Goal: Find contact information: Obtain details needed to contact an individual or organization

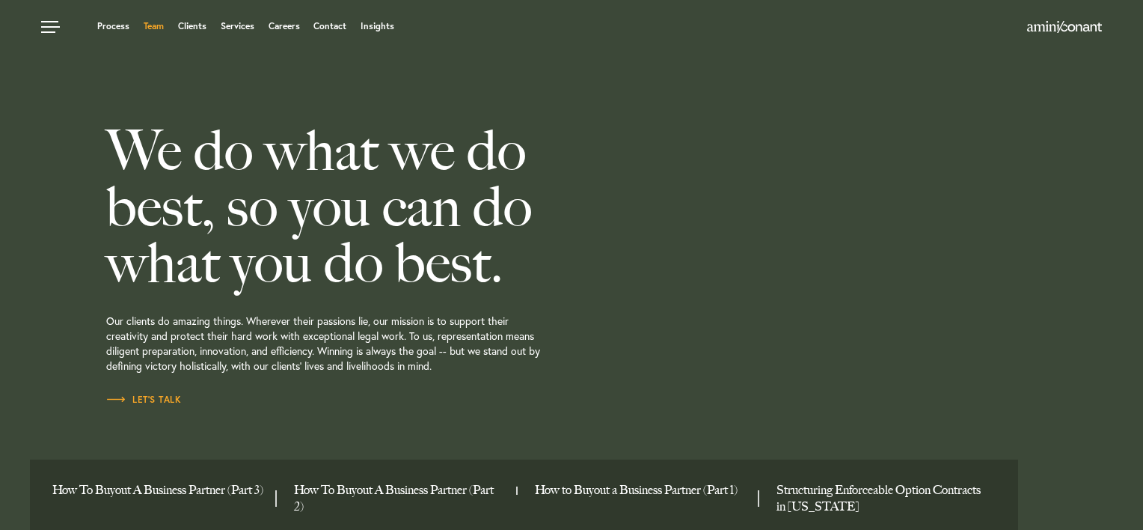
click at [147, 24] on link "Team" at bounding box center [154, 26] width 20 height 9
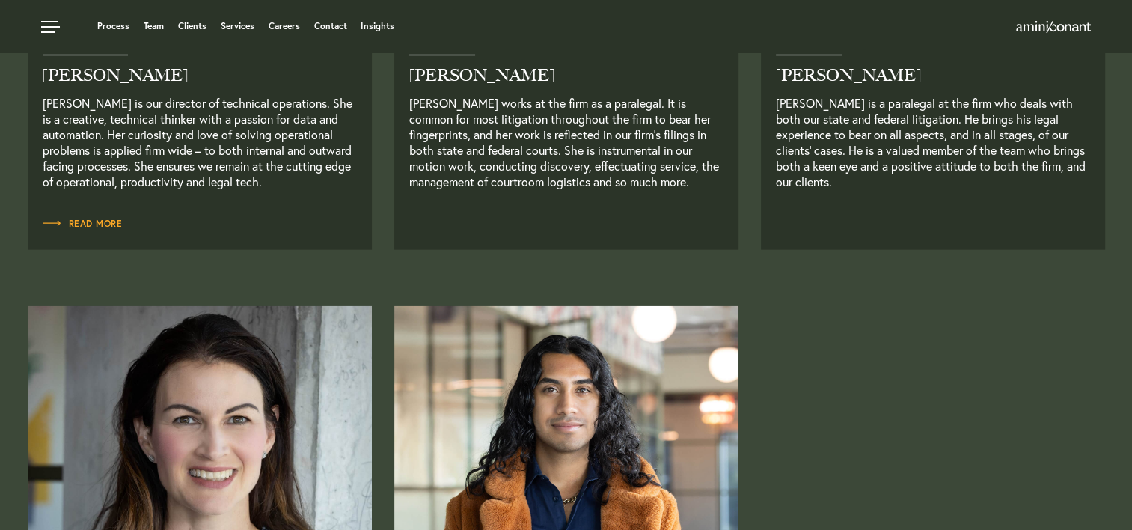
scroll to position [3268, 0]
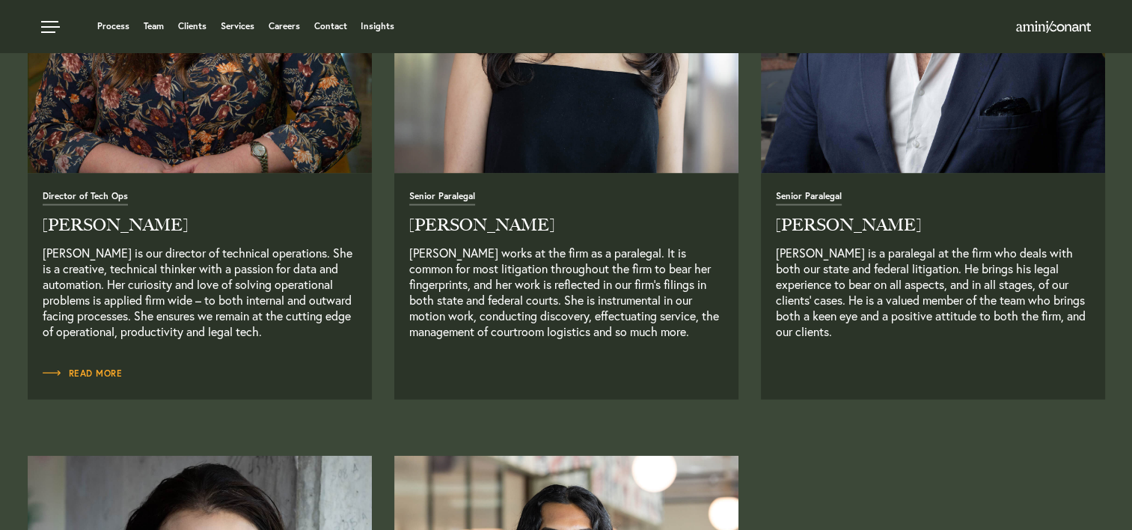
click at [444, 192] on span "Senior Paralegal" at bounding box center [442, 199] width 66 height 14
click at [449, 223] on h2 "Yesenia Castorena" at bounding box center [566, 225] width 314 height 16
drag, startPoint x: 449, startPoint y: 223, endPoint x: 496, endPoint y: 296, distance: 86.5
click at [482, 284] on p "Yesenia Castorena works at the firm as a paralegal. It is common for most litig…" at bounding box center [566, 300] width 314 height 110
click at [544, 322] on p "Yesenia Castorena works at the firm as a paralegal. It is common for most litig…" at bounding box center [566, 300] width 314 height 110
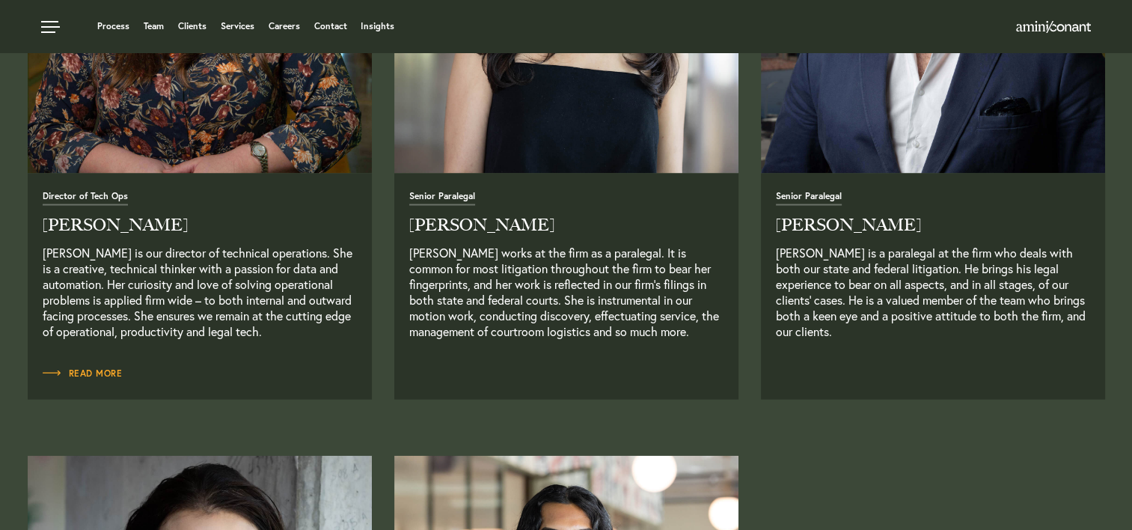
click at [644, 326] on p "Yesenia Castorena works at the firm as a paralegal. It is common for most litig…" at bounding box center [566, 300] width 314 height 110
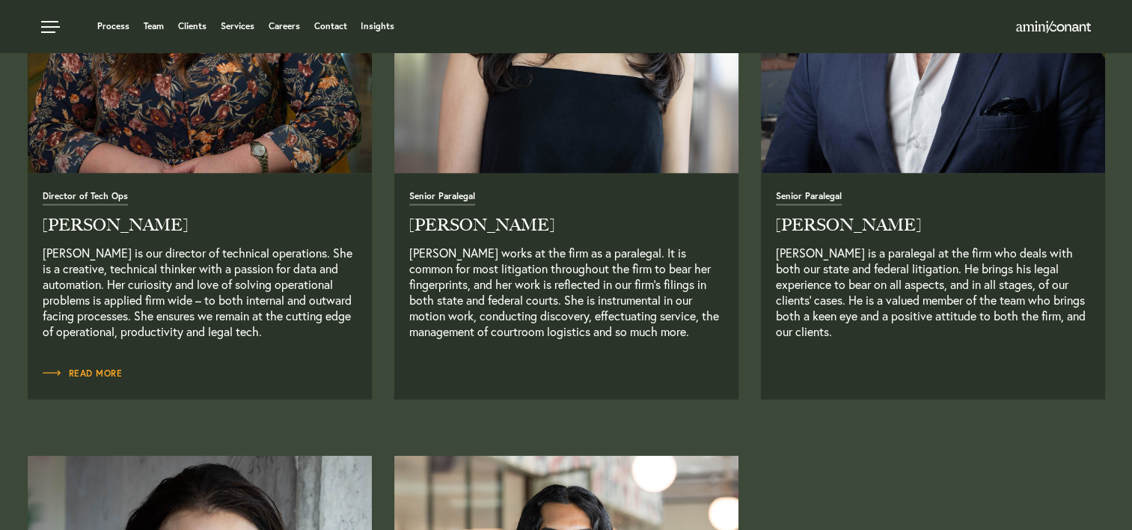
click at [465, 121] on img at bounding box center [565, 0] width 361 height 361
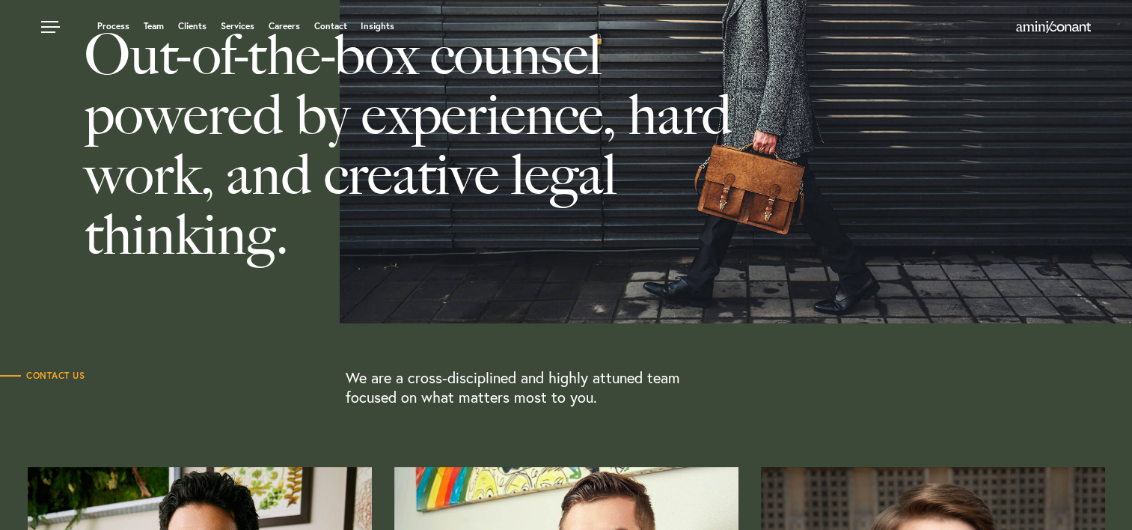
scroll to position [0, 0]
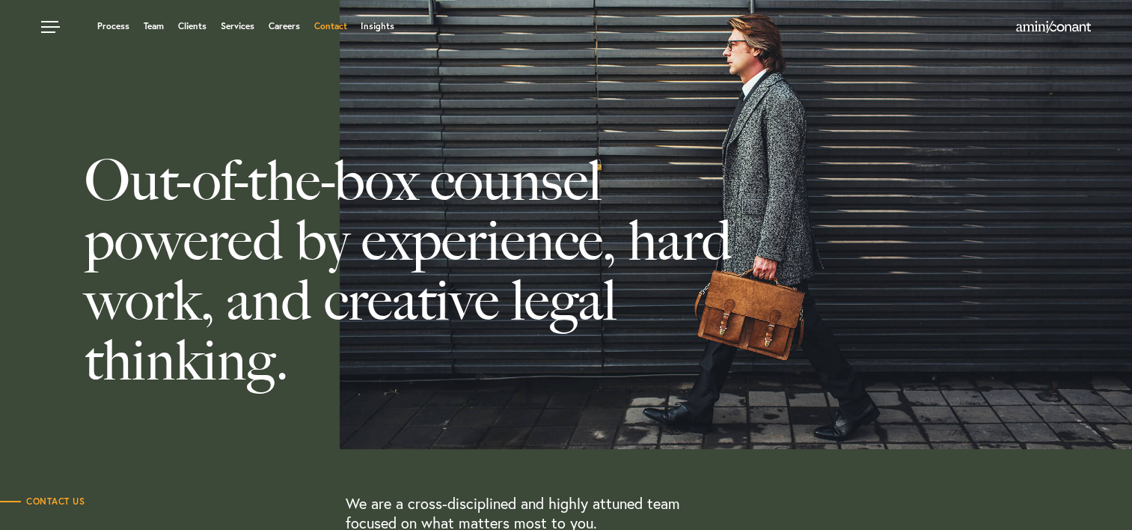
click at [330, 28] on link "Contact" at bounding box center [330, 26] width 33 height 9
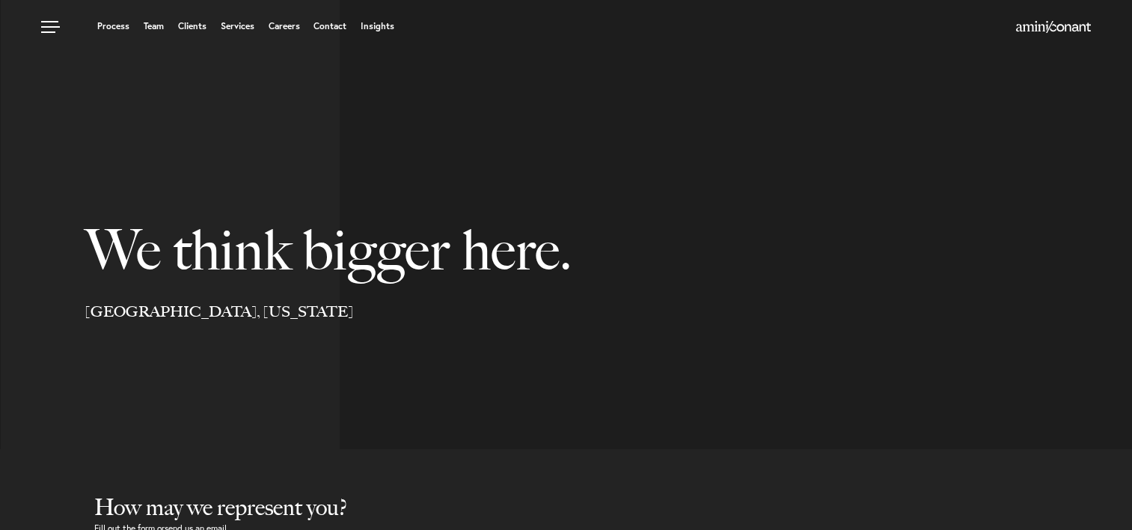
select select "Austin"
select select "Business and Civil Litigation"
